Goal: Obtain resource: Download file/media

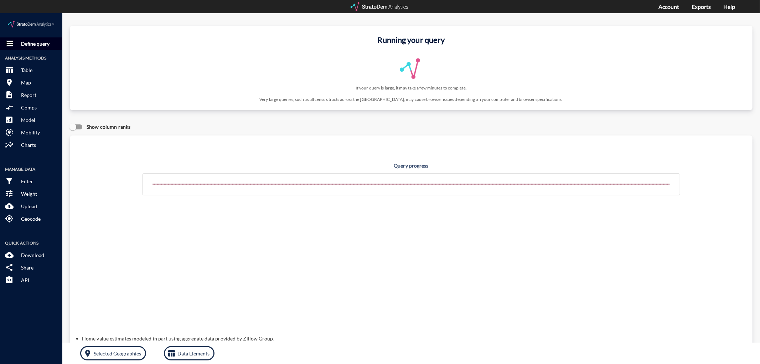
click span "storage"
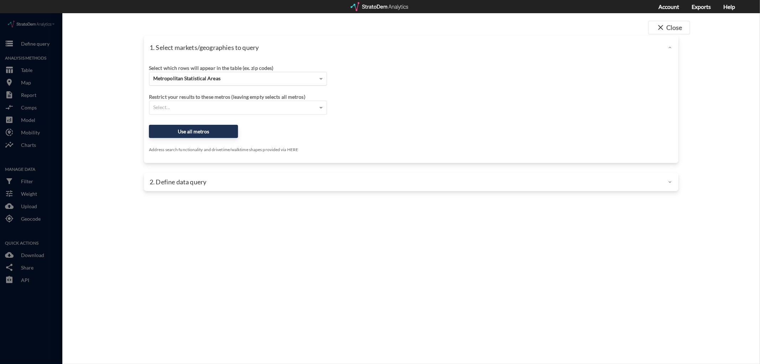
click span "Metropolitan Statistical Areas"
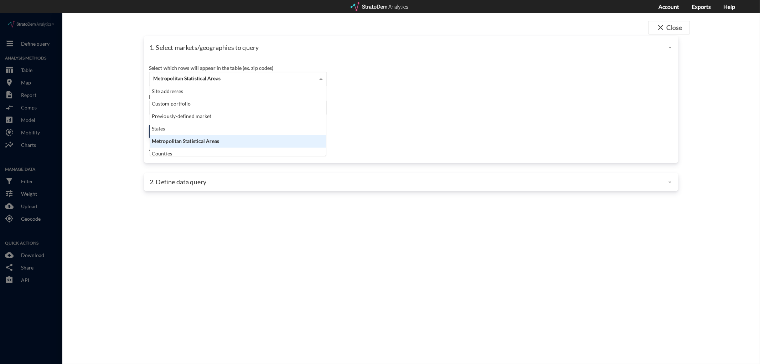
scroll to position [65, 173]
click div "Metropolitan Statistical Areas"
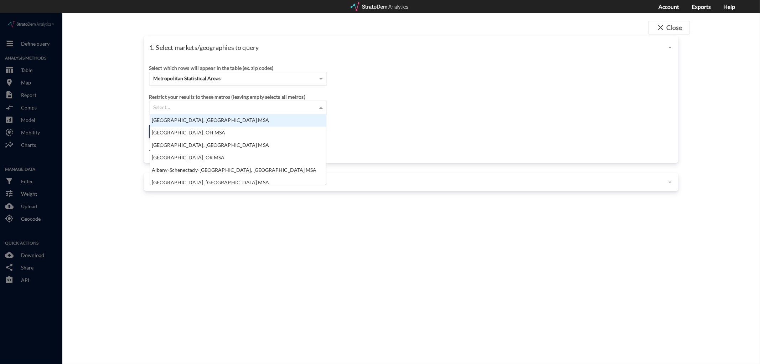
click div "Select..."
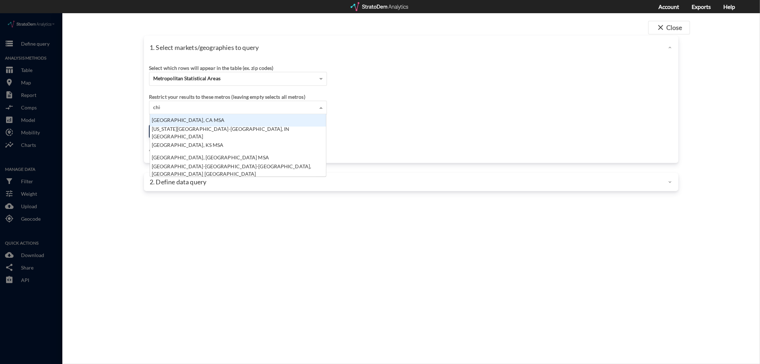
scroll to position [6, 4]
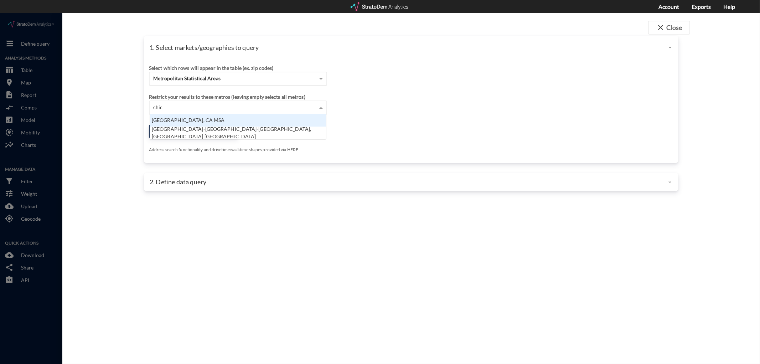
type input "chica"
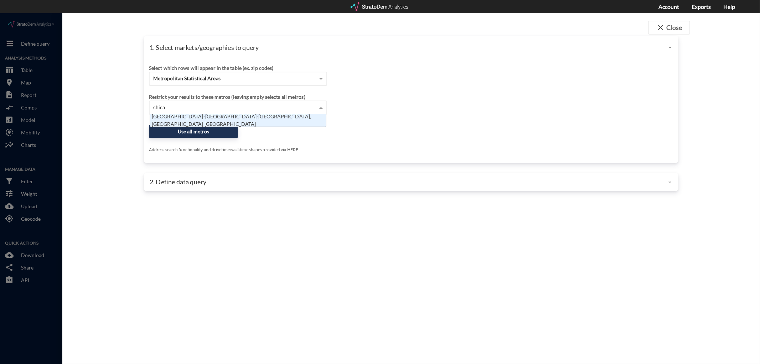
click div "[GEOGRAPHIC_DATA]-[GEOGRAPHIC_DATA]-[GEOGRAPHIC_DATA], [GEOGRAPHIC_DATA] [GEOGR…"
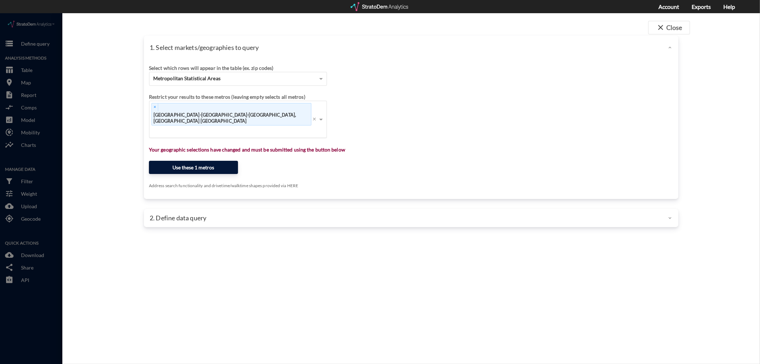
click button "Use these 1 metros"
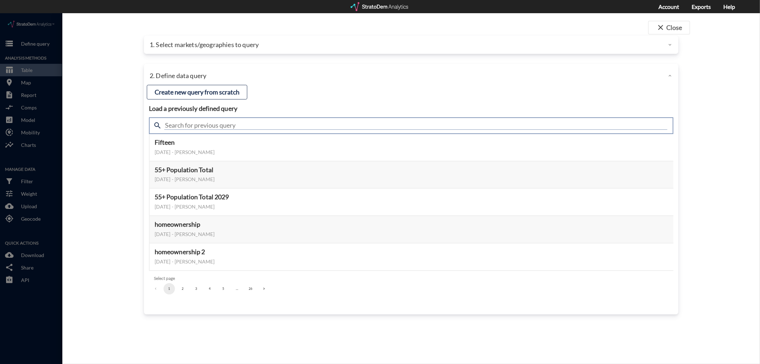
click input "text"
type input "housing demand & meta"
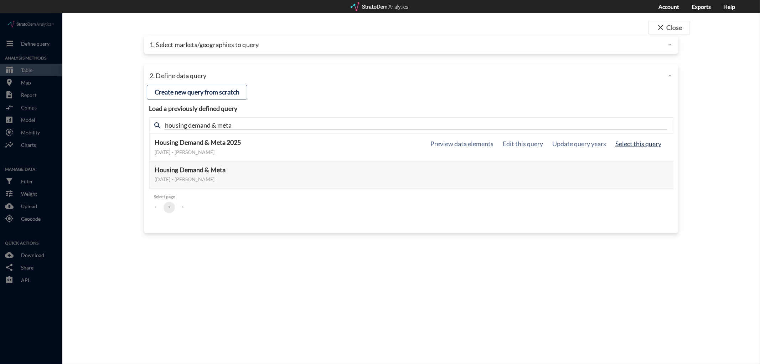
click button "Select this query"
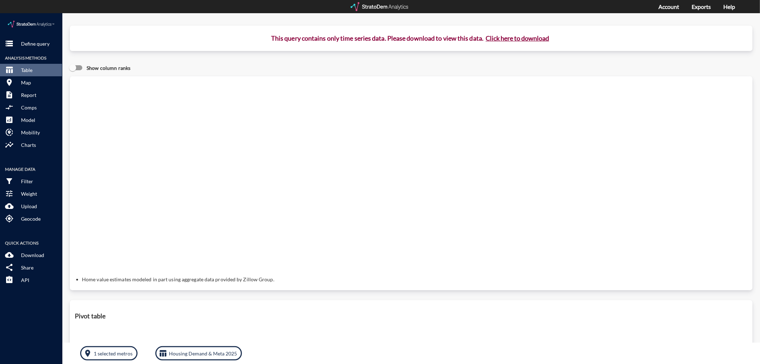
click button "Click here to download"
click link "Exports manager"
click div "storage Define query Analysis Methods table_chart Table room Map description Re…"
click p "Define query"
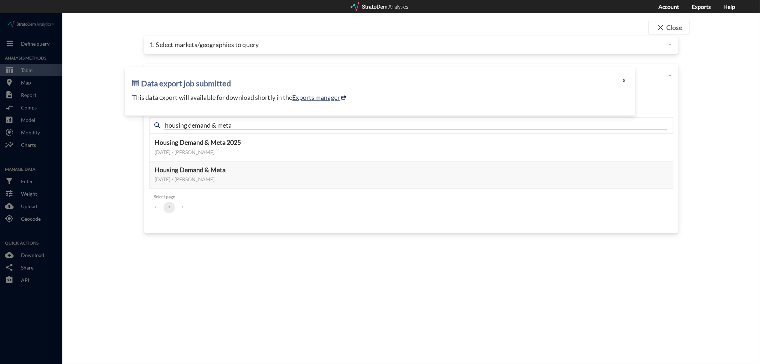
click button "X"
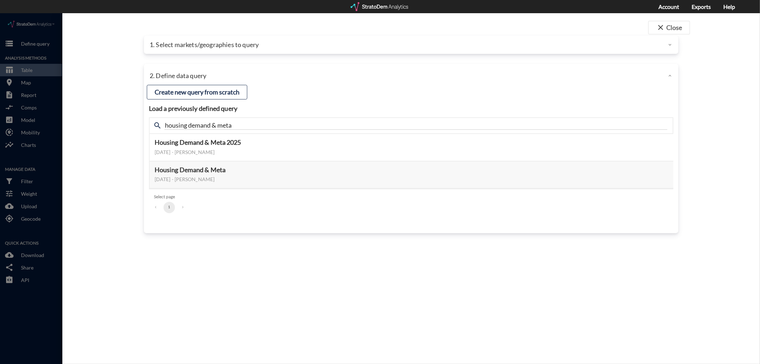
click div "1. Select markets/geographies to query"
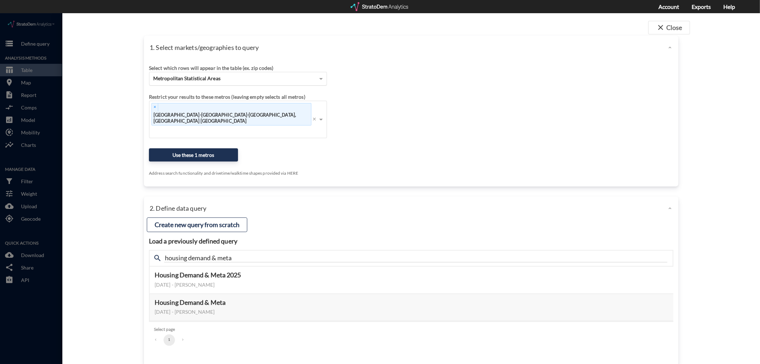
click div "Metropolitan Statistical Areas"
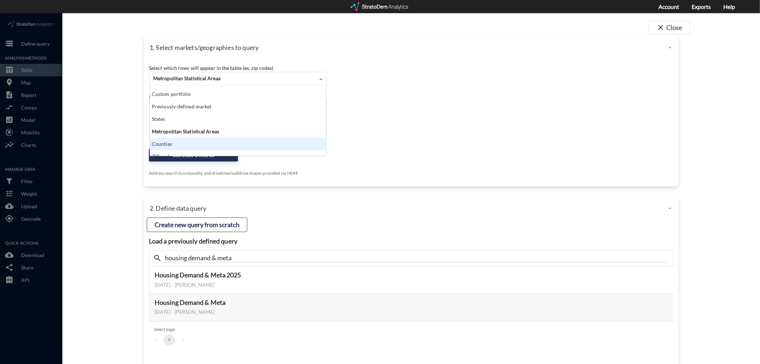
scroll to position [0, 0]
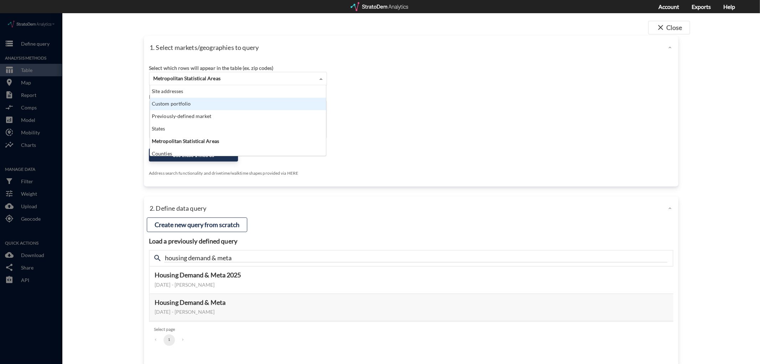
click div "close Close 1. Select markets/geographies to query Select which rows will appea…"
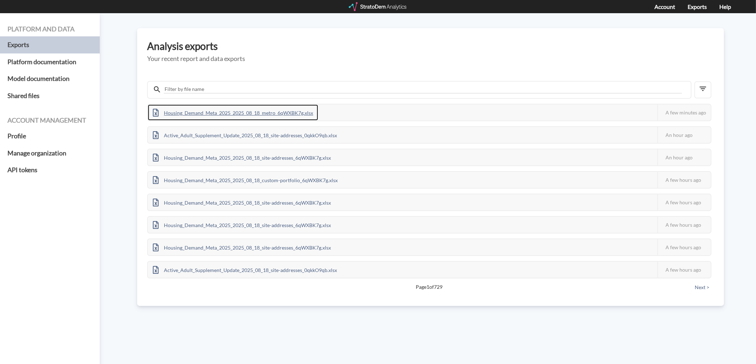
click at [230, 106] on div "Housing_Demand_Meta_2025_2025_08_18_metro_6qWXBK7g.xlsx" at bounding box center [233, 112] width 170 height 16
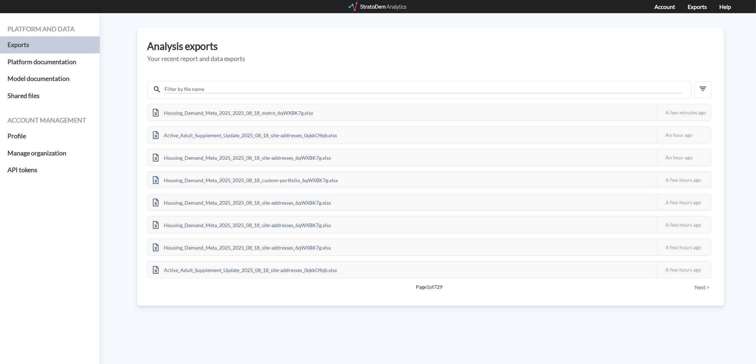
click at [379, 6] on div at bounding box center [378, 6] width 59 height 9
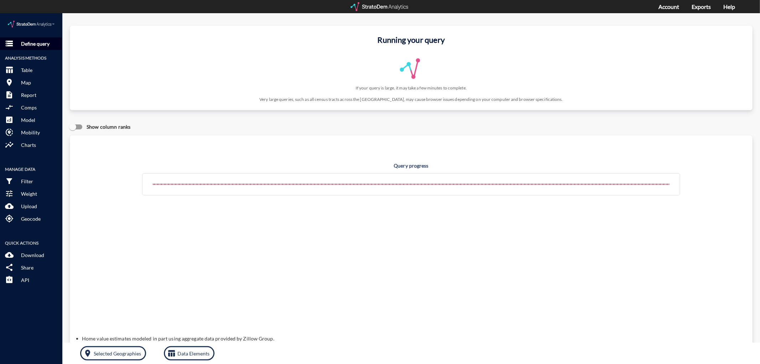
click p "Define query"
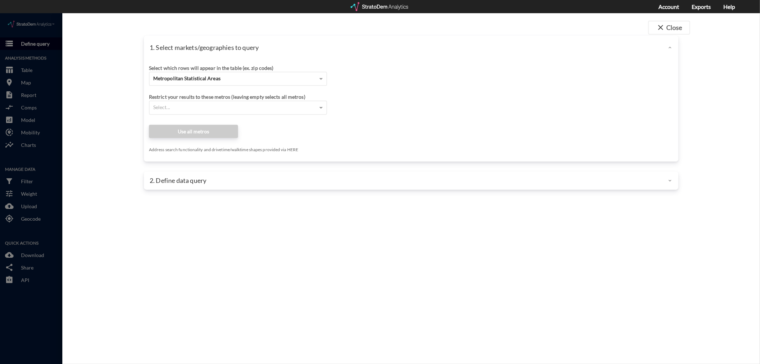
click div
click span "Metropolitan Statistical Areas"
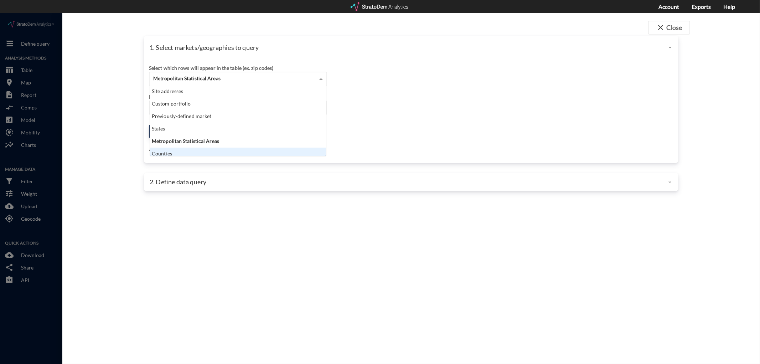
scroll to position [4, 0]
click div "Counties"
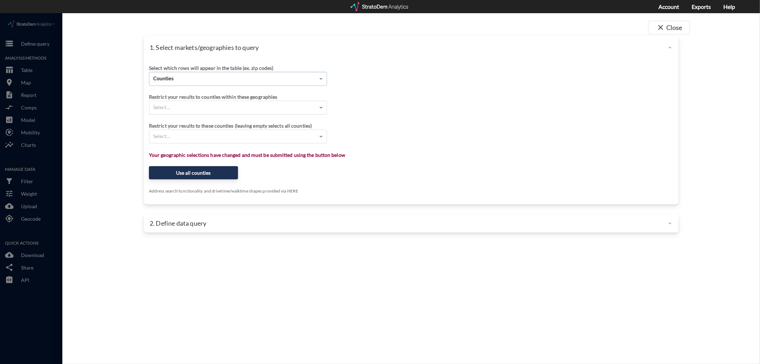
click div "Select..."
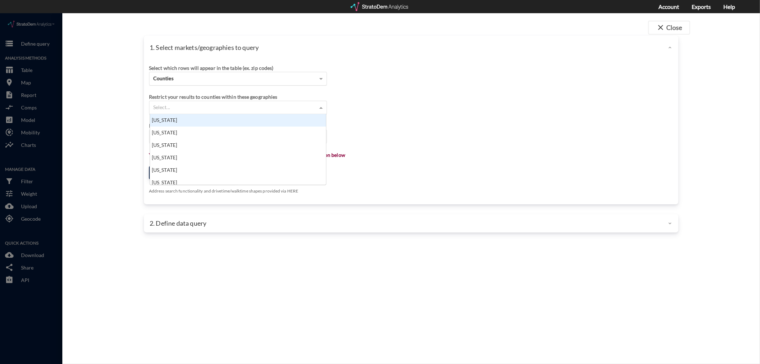
scroll to position [65, 173]
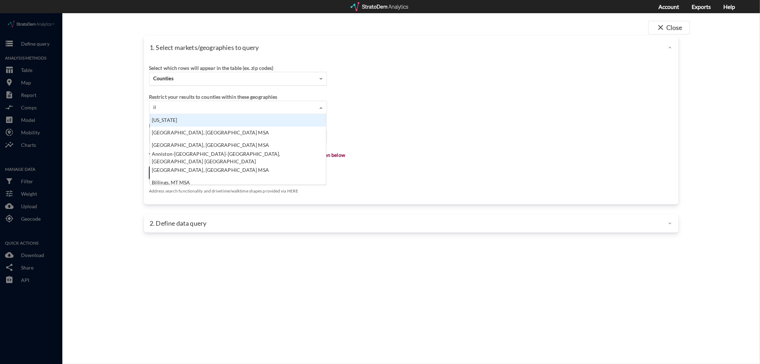
type input "ill"
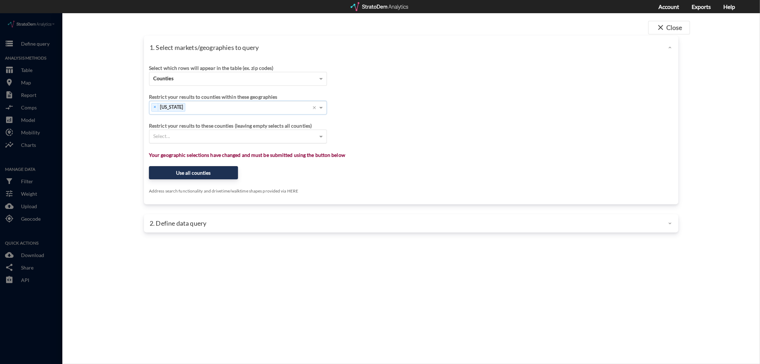
click div "Select..."
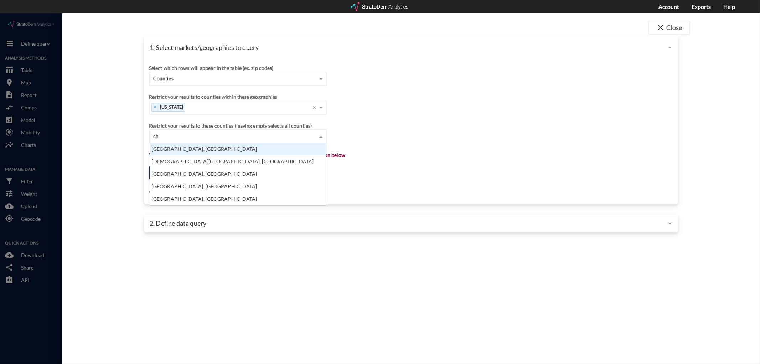
scroll to position [6, 4]
type input "c"
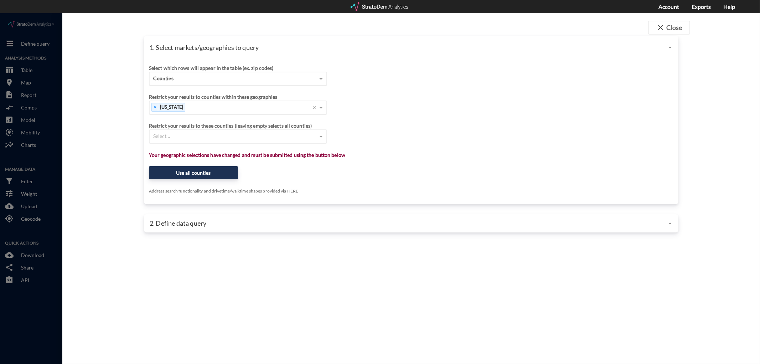
click div "1. Select markets/geographies to query"
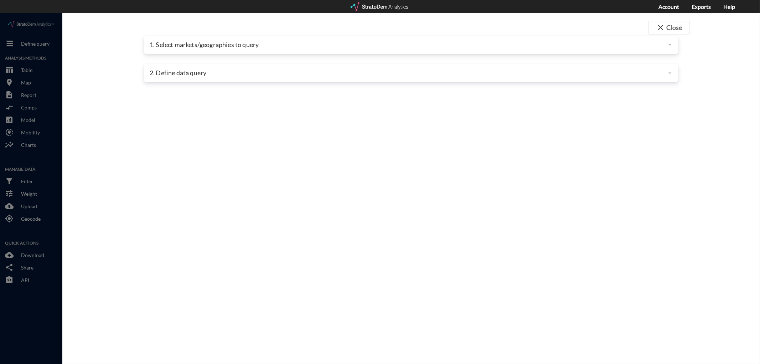
click p "1. Select markets/geographies to query"
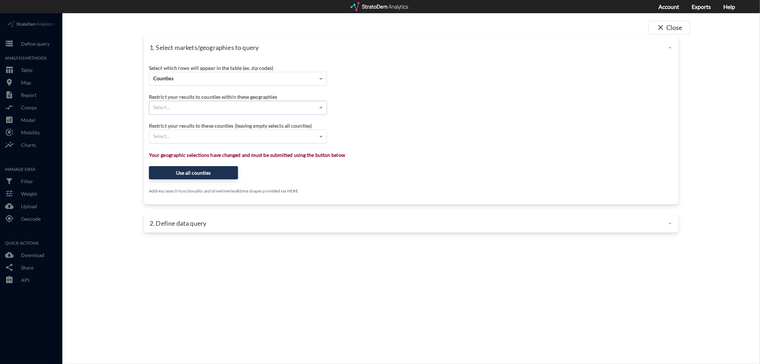
click div "Counties"
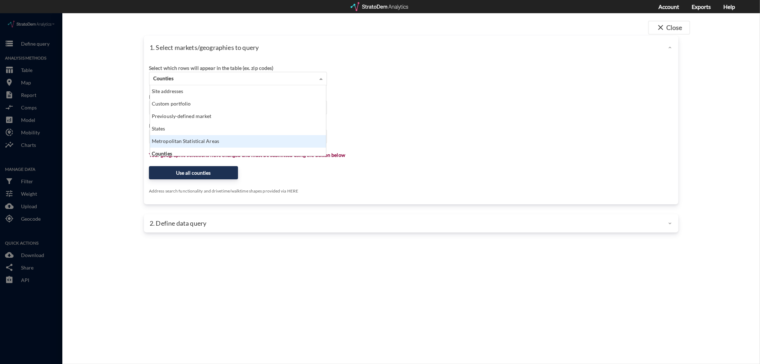
click div "Metropolitan Statistical Areas"
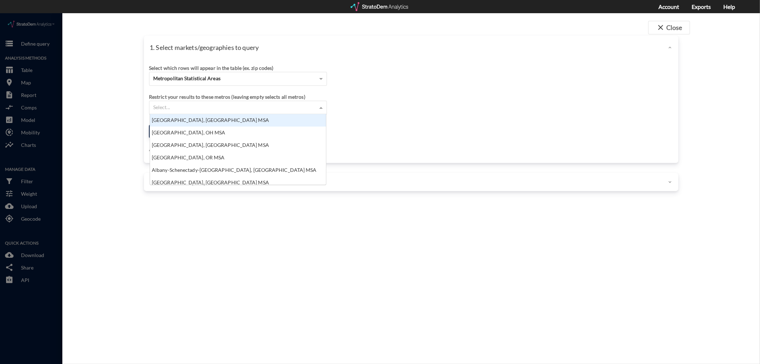
click div "Select..."
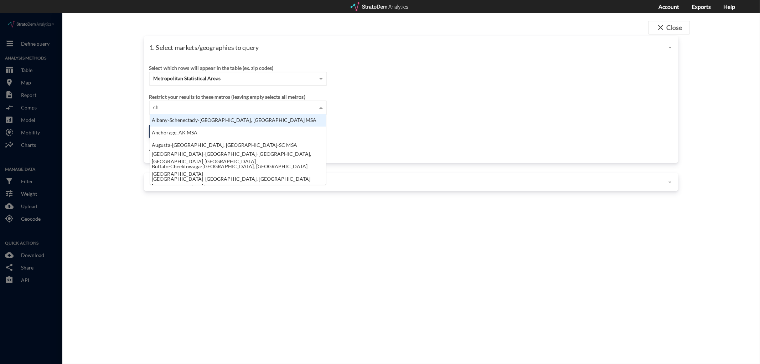
scroll to position [6, 4]
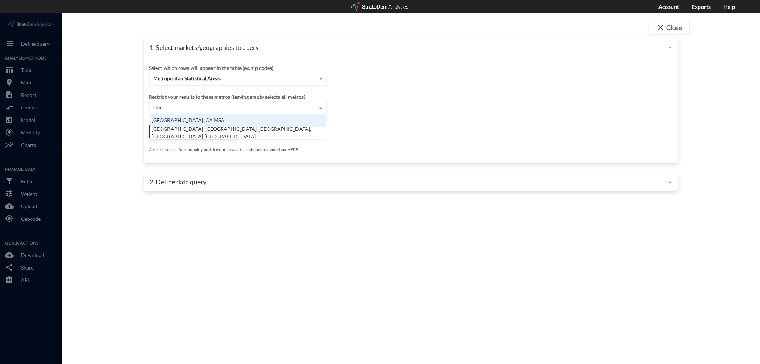
type input "chicag"
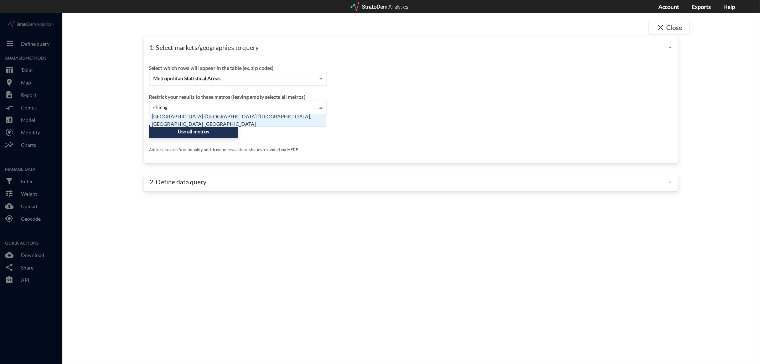
click div "[GEOGRAPHIC_DATA]-[GEOGRAPHIC_DATA]-[GEOGRAPHIC_DATA], [GEOGRAPHIC_DATA] [GEOGR…"
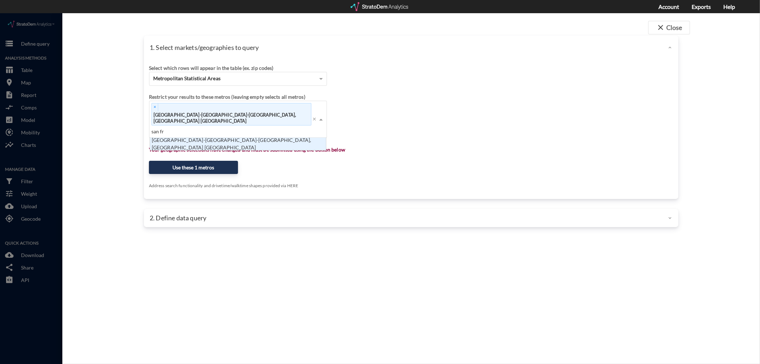
scroll to position [6, 173]
type input "san fra"
click div "San Francisco-Redwood City-South San Francisco, CA MSA"
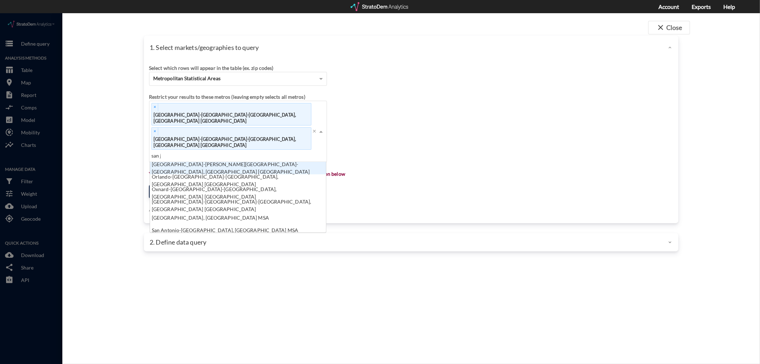
scroll to position [6, 4]
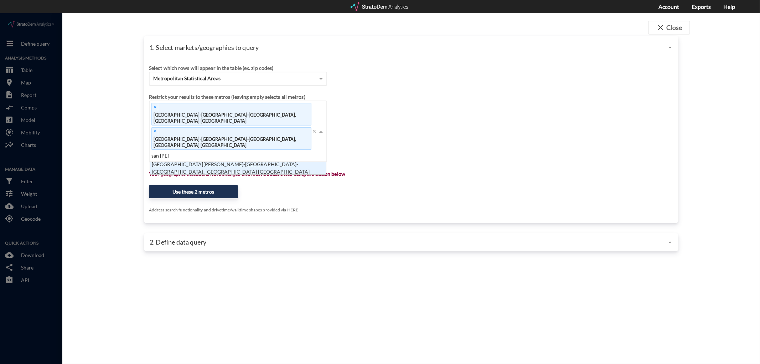
type input "san jose"
click div "San Jose-Sunnyvale-Santa Clara, CA MSA"
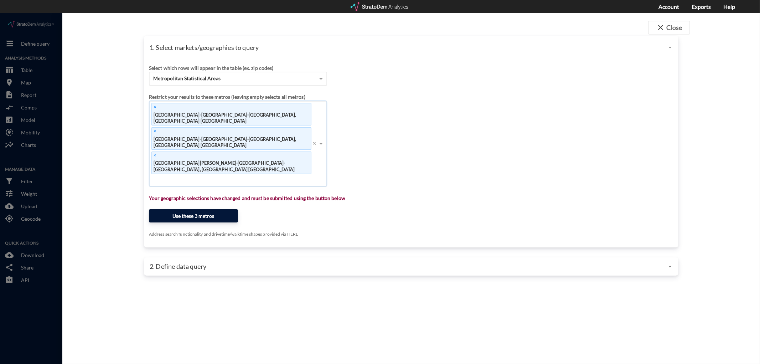
click button "Use these 3 metros"
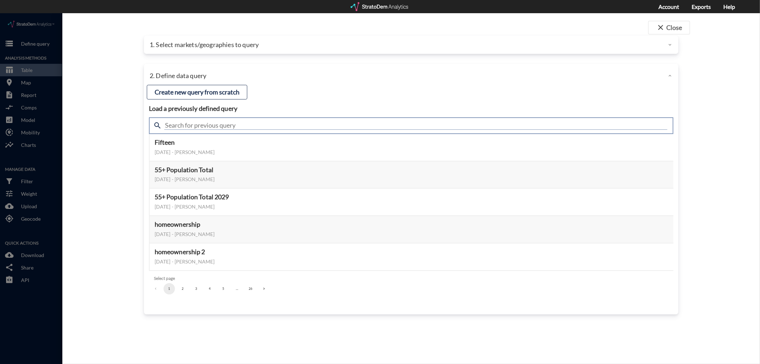
click input "text"
type input "housing demand & meta"
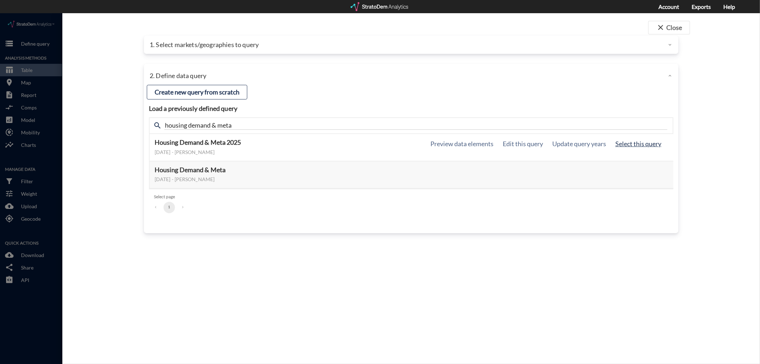
click button "Select this query"
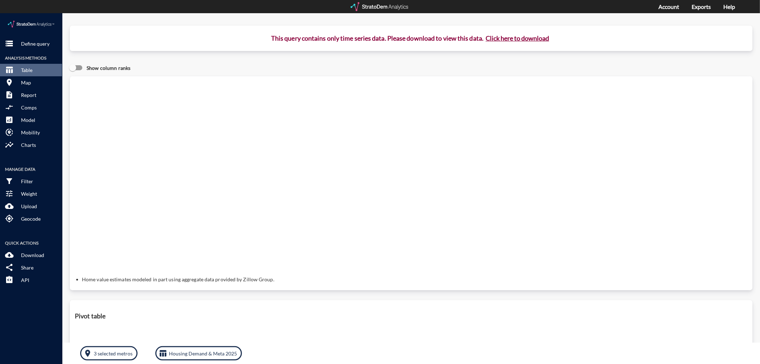
click button "Click here to download"
click button "storage Define query"
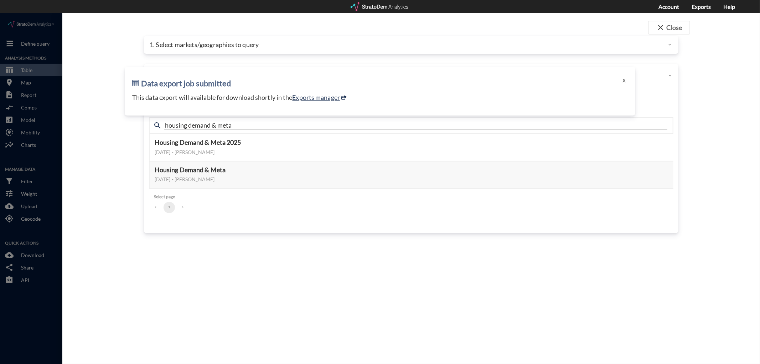
click div "close Close 1. Select markets/geographies to query Select which rows will appea…"
click div "1. Select markets/geographies to query"
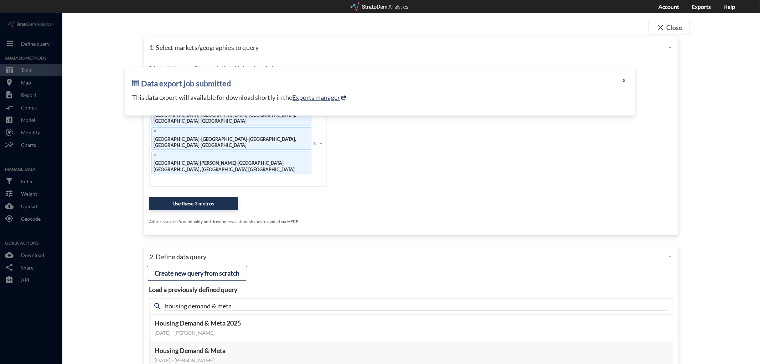
click button "X"
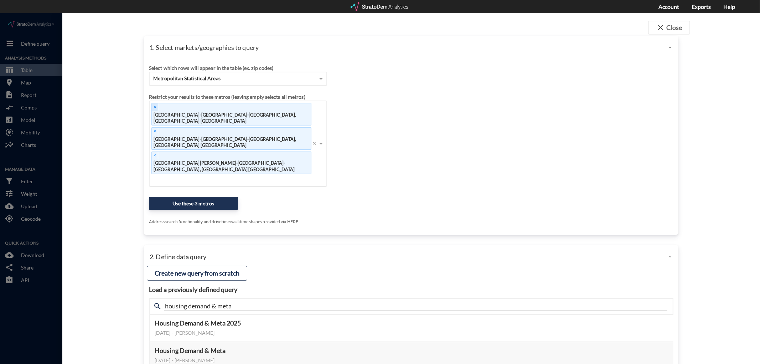
scroll to position [0, 0]
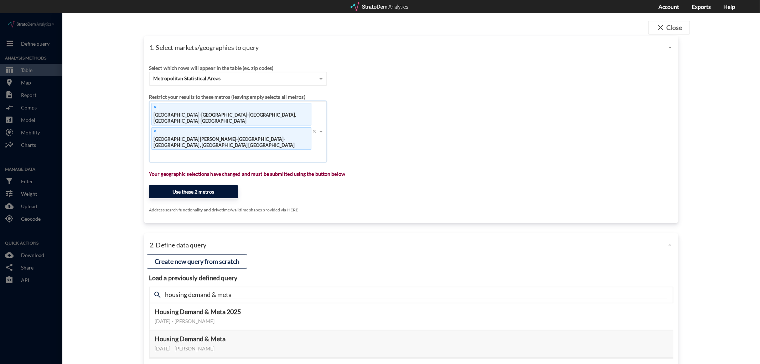
click button "Use these 2 metros"
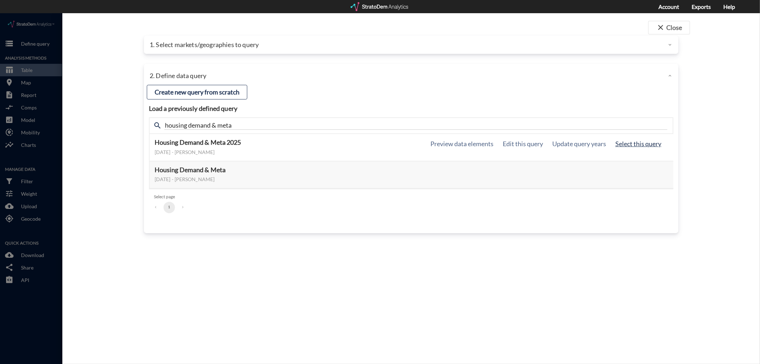
click button "Select this query"
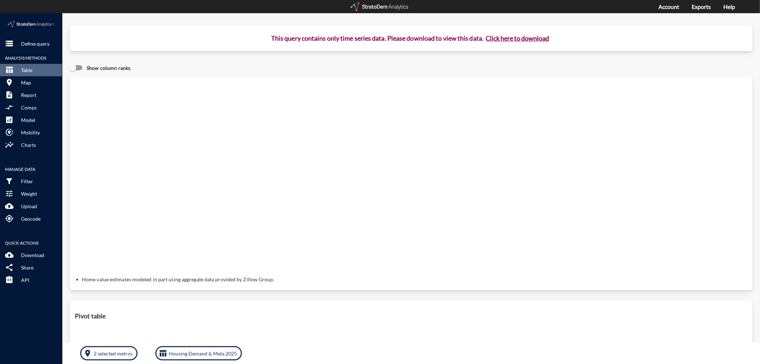
click button "Click here to download"
click link "Exports manager"
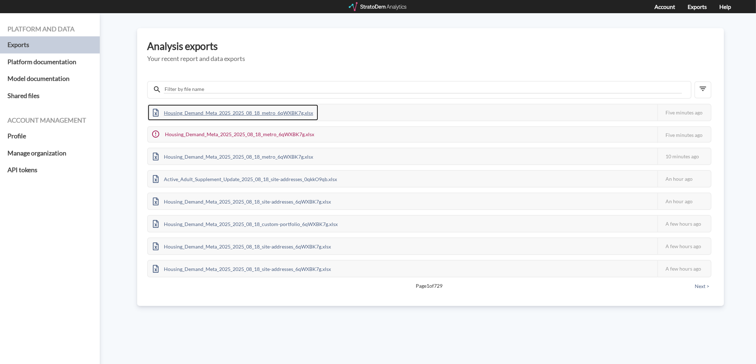
click at [212, 113] on div "Housing_Demand_Meta_2025_2025_08_18_metro_6qWXBK7g.xlsx" at bounding box center [233, 112] width 170 height 16
